Goal: Find contact information: Find contact information

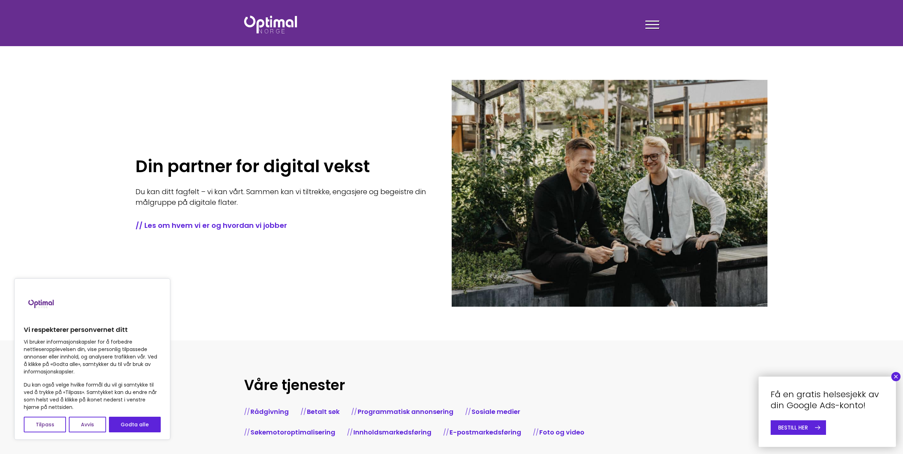
click at [144, 432] on button "Godta alle" at bounding box center [135, 424] width 52 height 16
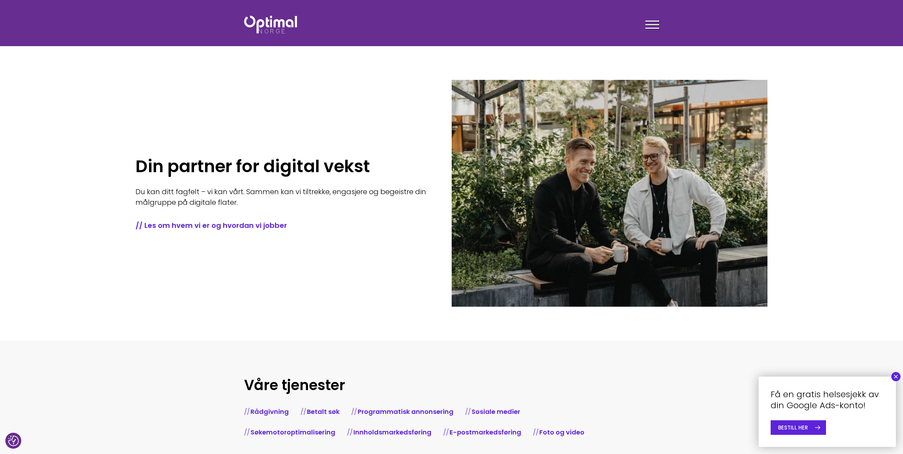
checkbox input "true"
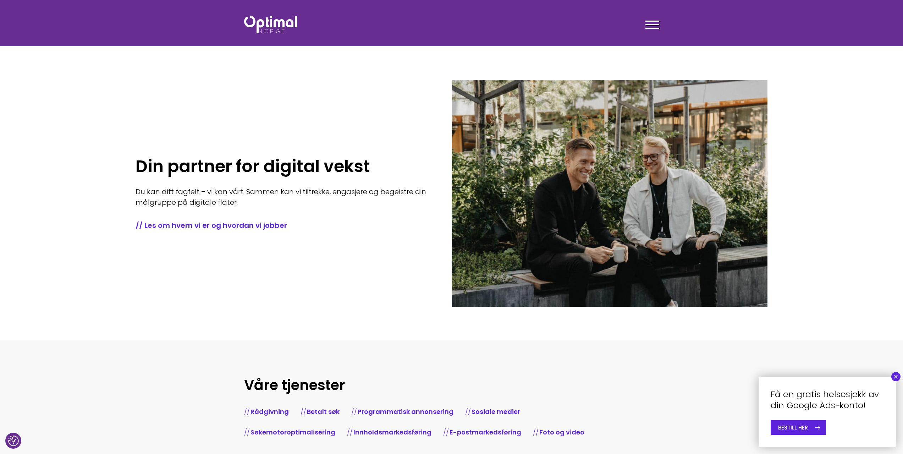
click at [655, 24] on span at bounding box center [652, 24] width 14 height 1
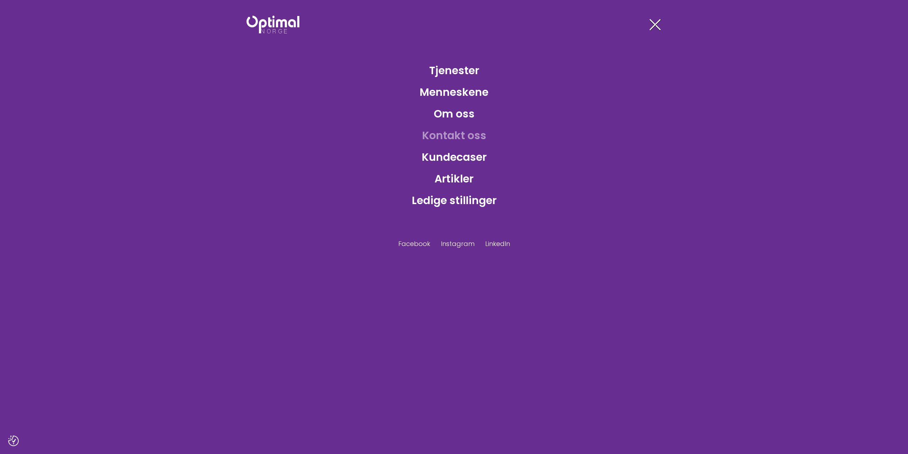
click at [452, 132] on link "Kontakt oss" at bounding box center [454, 135] width 76 height 23
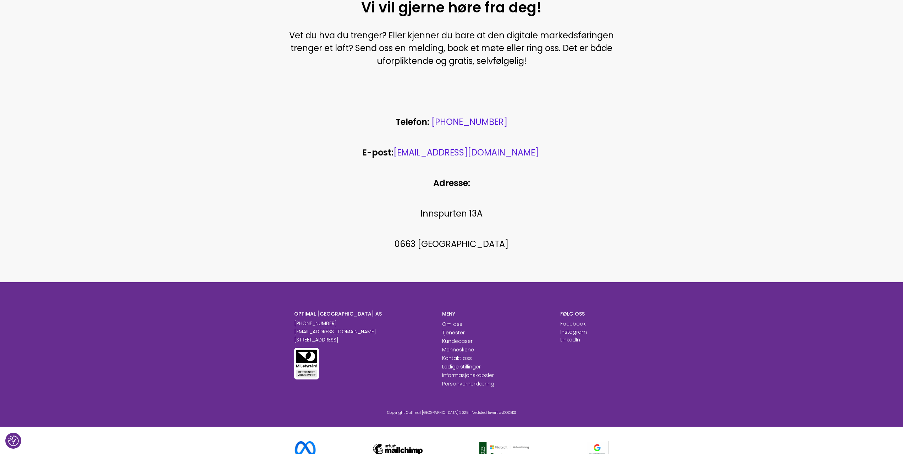
scroll to position [250, 0]
